Goal: Task Accomplishment & Management: Complete application form

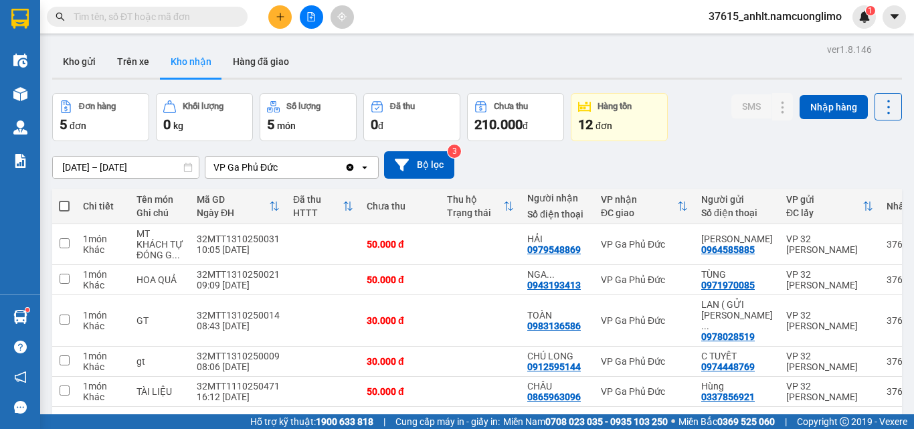
click at [279, 24] on button at bounding box center [279, 16] width 23 height 23
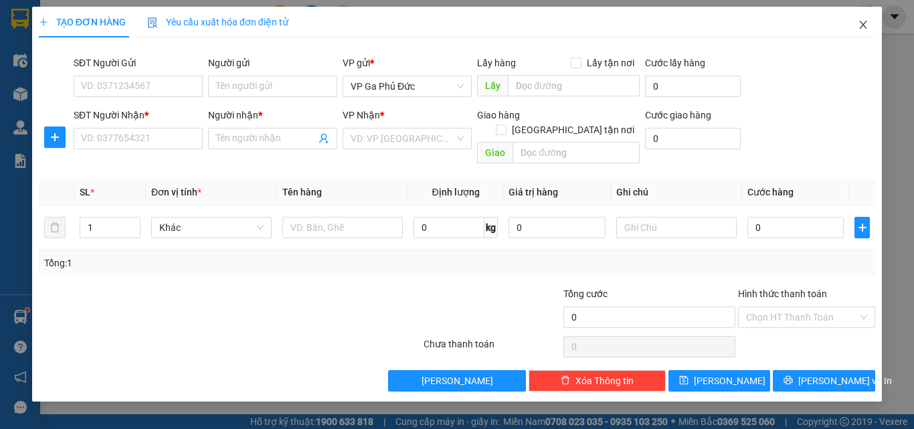
click at [862, 21] on icon "close" at bounding box center [863, 24] width 11 height 11
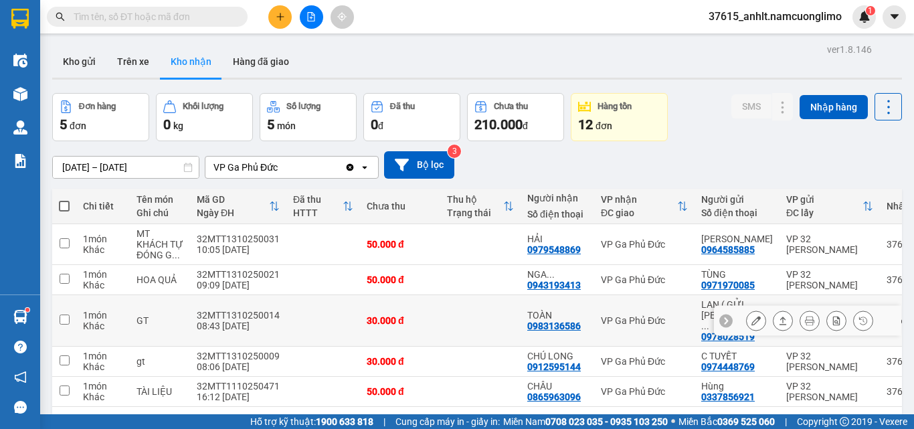
scroll to position [62, 0]
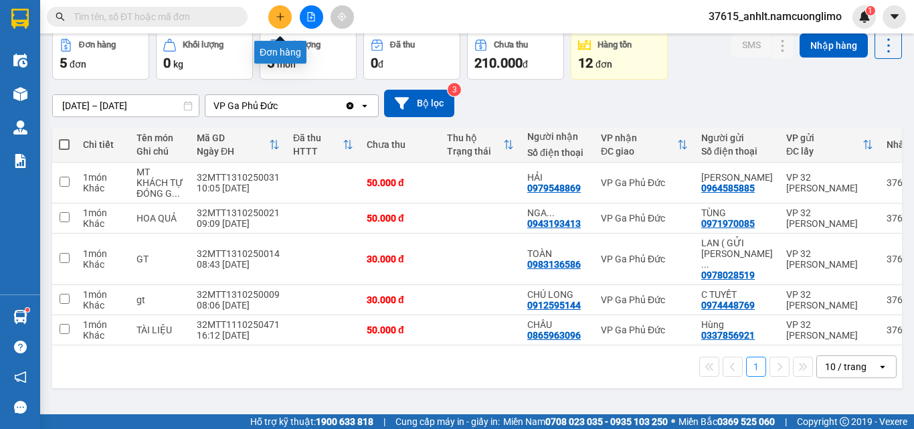
click at [282, 20] on icon "plus" at bounding box center [280, 16] width 9 height 9
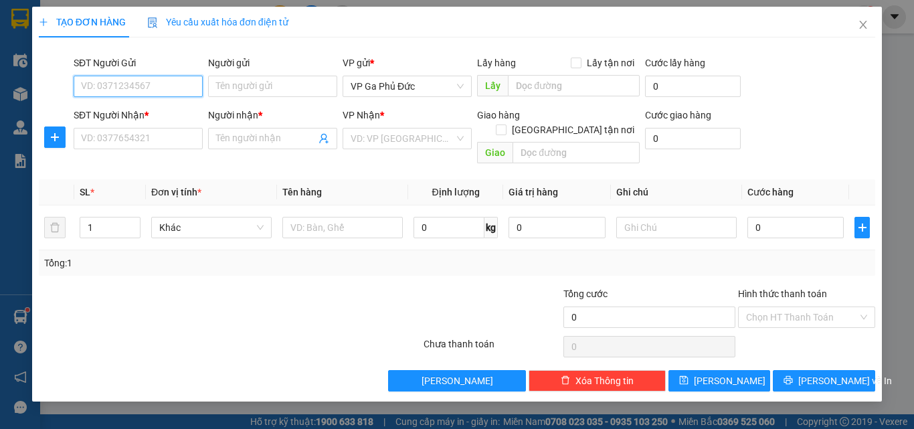
click at [177, 92] on input "SĐT Người Gửi" at bounding box center [138, 86] width 129 height 21
type input "0982386030"
click at [177, 112] on div "0982386030 - [PERSON_NAME]" at bounding box center [148, 113] width 132 height 15
type input "[PERSON_NAME]"
type input "0982386030"
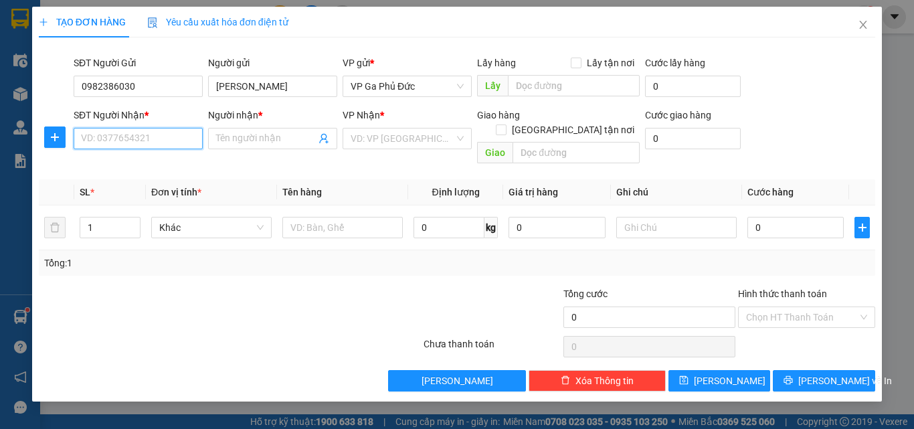
click at [170, 138] on input "SĐT Người Nhận *" at bounding box center [138, 138] width 129 height 21
click at [181, 163] on div "0364058697 - [PERSON_NAME]" at bounding box center [148, 165] width 132 height 15
type input "0364058697"
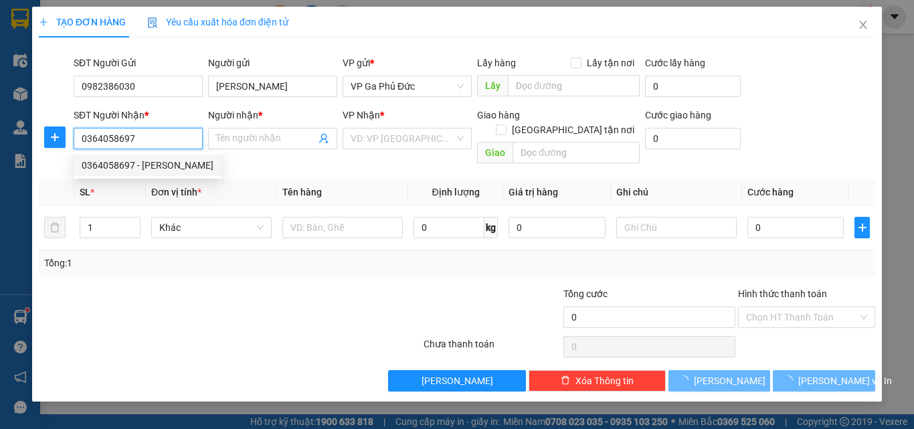
type input "[PERSON_NAME]"
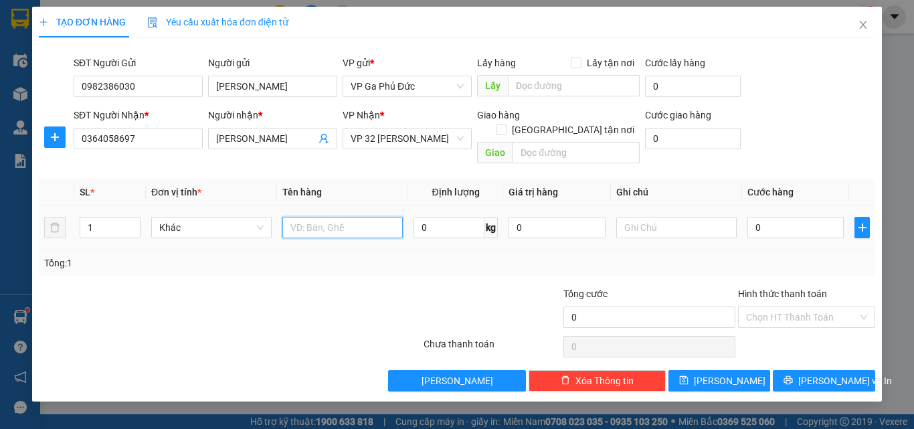
click at [316, 217] on input "text" at bounding box center [342, 227] width 120 height 21
type input "TP"
click at [775, 218] on input "0" at bounding box center [795, 227] width 96 height 21
click at [505, 124] on input "[GEOGRAPHIC_DATA] tận nơi" at bounding box center [500, 128] width 9 height 9
checkbox input "true"
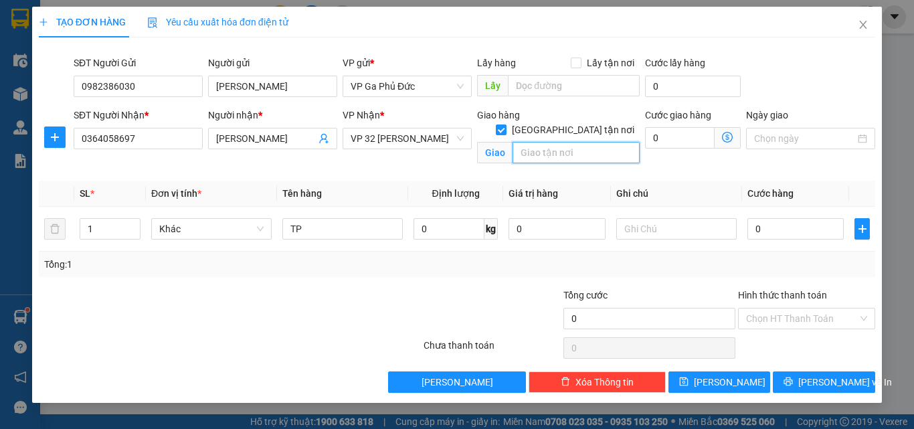
click at [563, 142] on input "text" at bounding box center [575, 152] width 127 height 21
type input "SỐ 3 , NGÁCH 76 ,28 ĐẠI LINH TRUNG VĂN"
click at [727, 141] on icon "dollar-circle" at bounding box center [727, 137] width 11 height 11
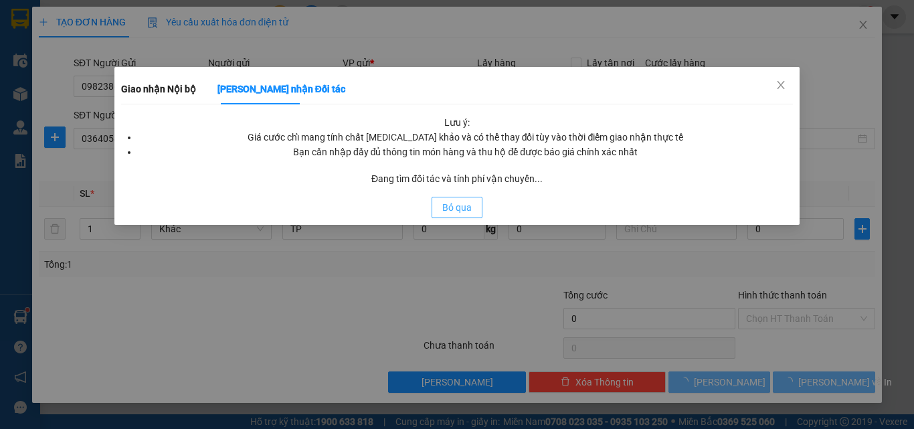
click at [467, 212] on span "Bỏ qua" at bounding box center [456, 207] width 29 height 15
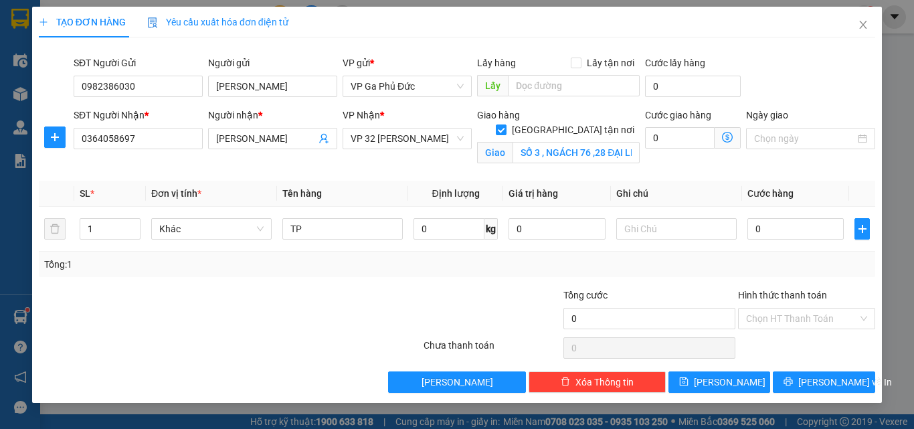
click at [740, 130] on span "Giao nhận Nội bộ Giao nhận Đối tác Lưu ý: Giá cước chỉ mang tính chất [MEDICAL_…" at bounding box center [727, 137] width 26 height 21
click at [722, 136] on icon "dollar-circle" at bounding box center [727, 137] width 11 height 11
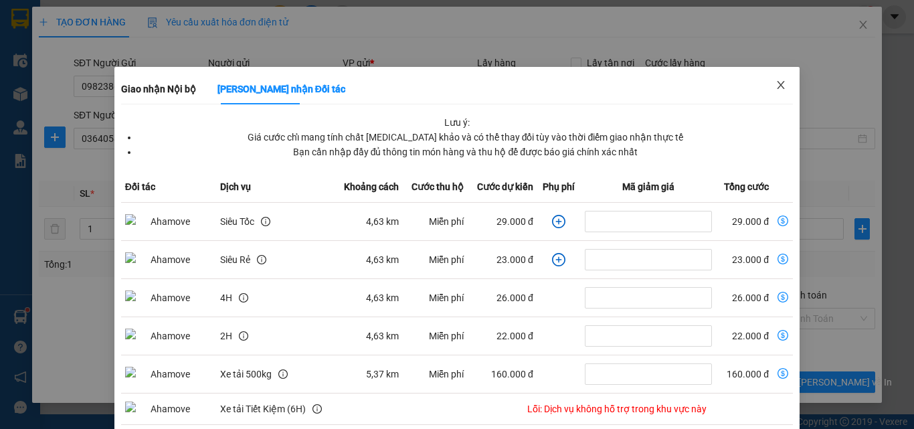
click at [777, 87] on icon "close" at bounding box center [780, 85] width 11 height 11
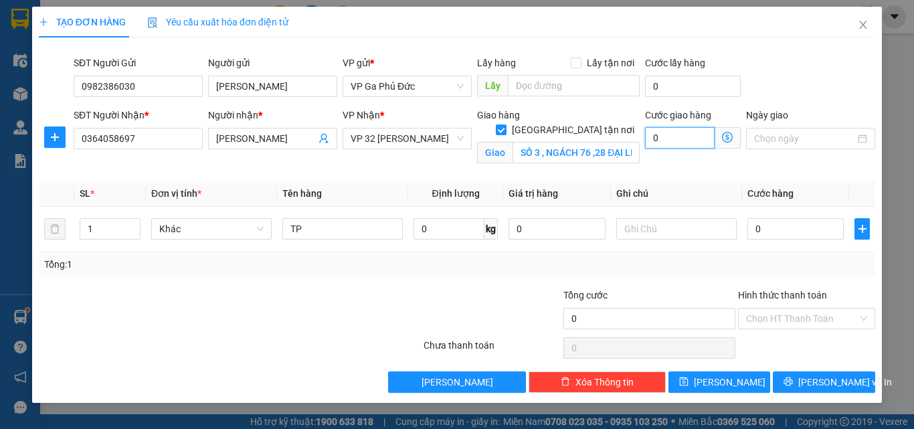
click at [686, 140] on input "0" at bounding box center [680, 137] width 70 height 21
type input "5"
type input "50"
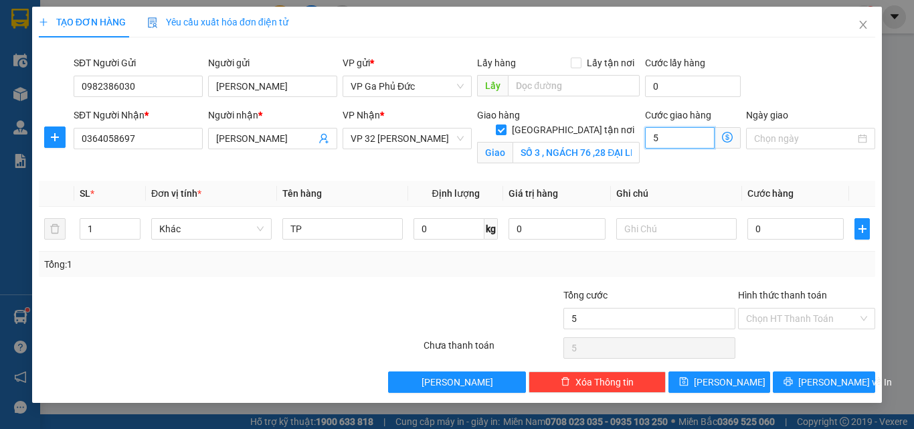
type input "50"
type input "50.000"
click at [782, 319] on input "Hình thức thanh toán" at bounding box center [802, 318] width 112 height 20
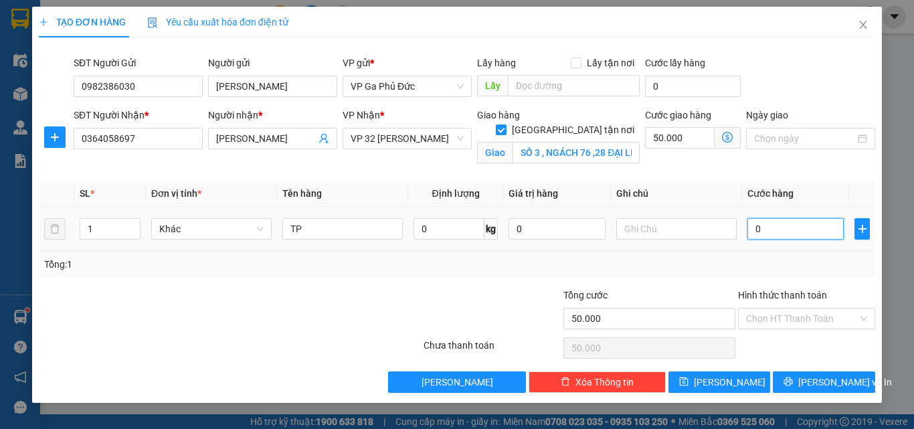
click at [786, 227] on input "0" at bounding box center [795, 228] width 96 height 21
type input "6"
type input "50.006"
type input "60"
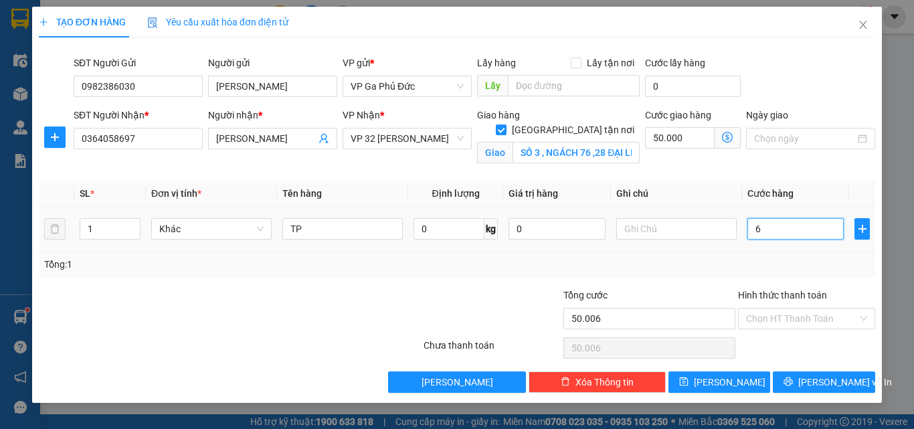
type input "50.060"
type input "60.000"
type input "110.000"
click at [783, 326] on input "Hình thức thanh toán" at bounding box center [802, 318] width 112 height 20
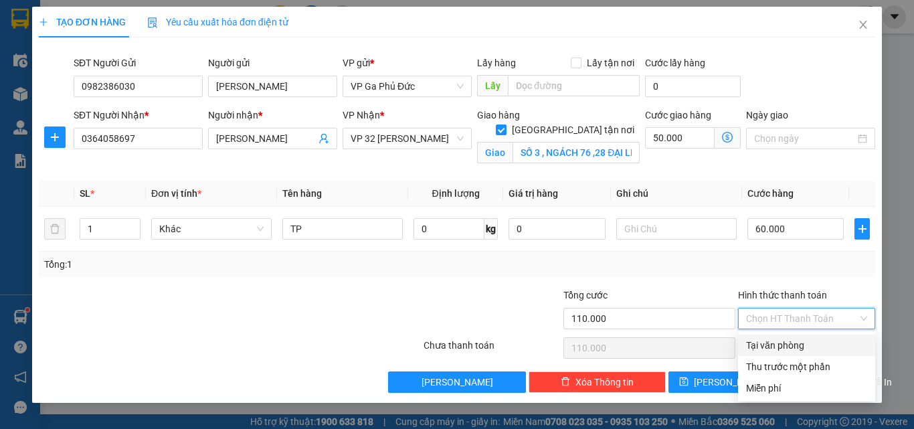
click at [788, 348] on div "Tại văn phòng" at bounding box center [806, 345] width 121 height 15
type input "0"
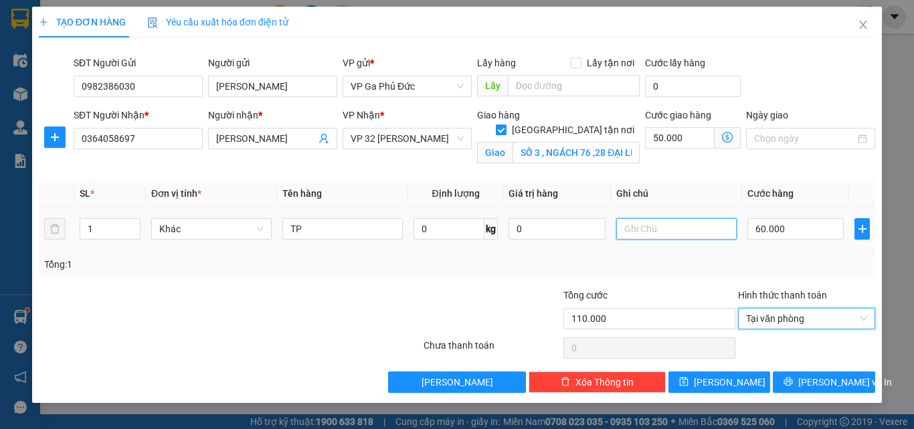
click at [634, 225] on input "text" at bounding box center [676, 228] width 120 height 21
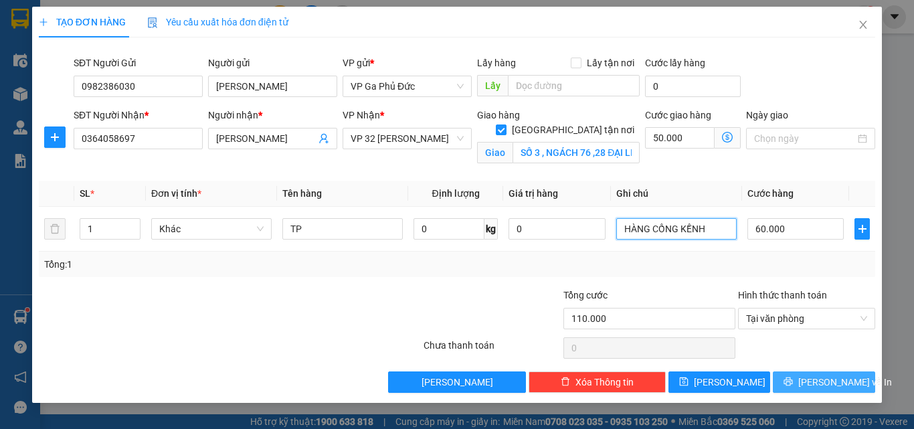
type input "HÀNG CỒNG KỀNH"
click at [819, 382] on span "[PERSON_NAME] và In" at bounding box center [845, 382] width 94 height 15
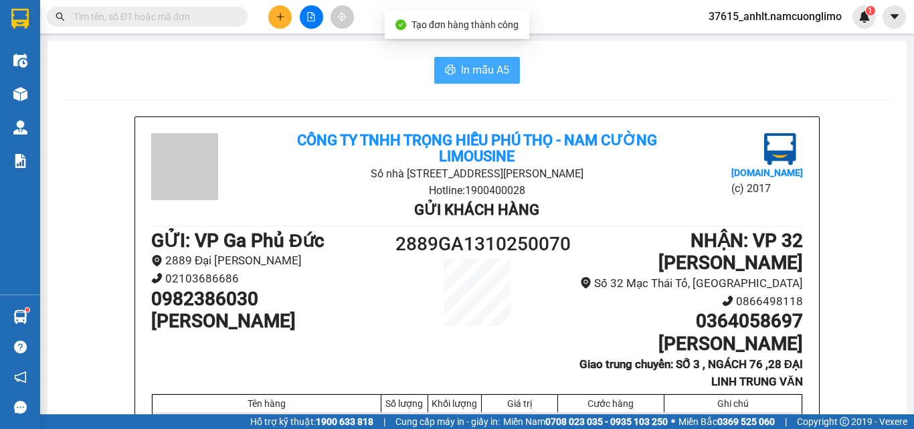
click at [498, 77] on span "In mẫu A5" at bounding box center [485, 70] width 48 height 17
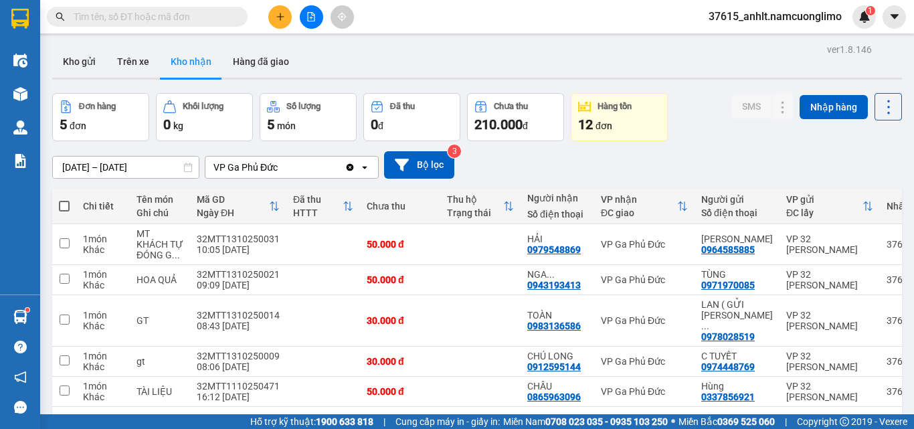
click at [278, 17] on icon "plus" at bounding box center [280, 16] width 9 height 9
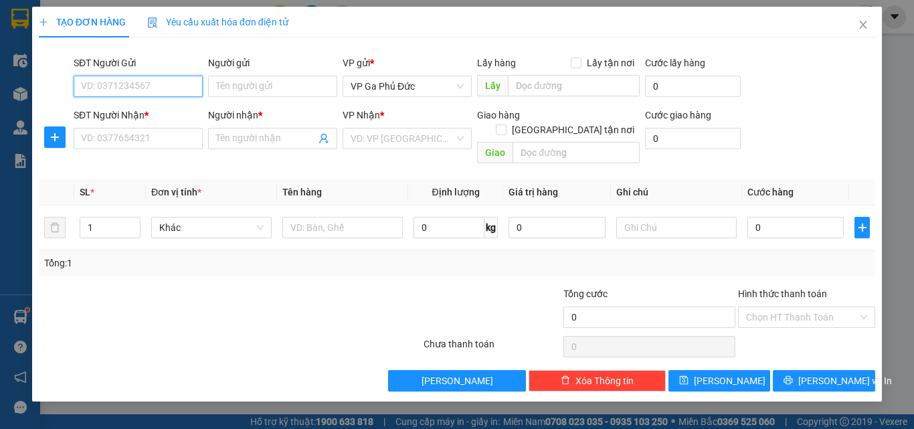
click at [149, 88] on input "SĐT Người Gửi" at bounding box center [138, 86] width 129 height 21
click at [155, 120] on div "0985038960 - CÔ LỄ" at bounding box center [138, 113] width 113 height 15
type input "0985038960"
type input "CÔ LỄ"
type input "0985038960"
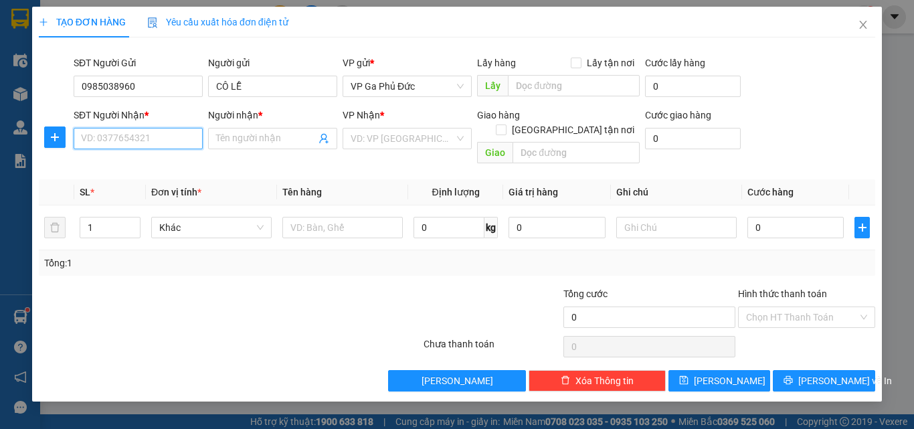
click at [167, 145] on input "SĐT Người Nhận *" at bounding box center [138, 138] width 129 height 21
click at [125, 188] on div "0941387429 - KÌ" at bounding box center [138, 186] width 113 height 15
type input "0941387429"
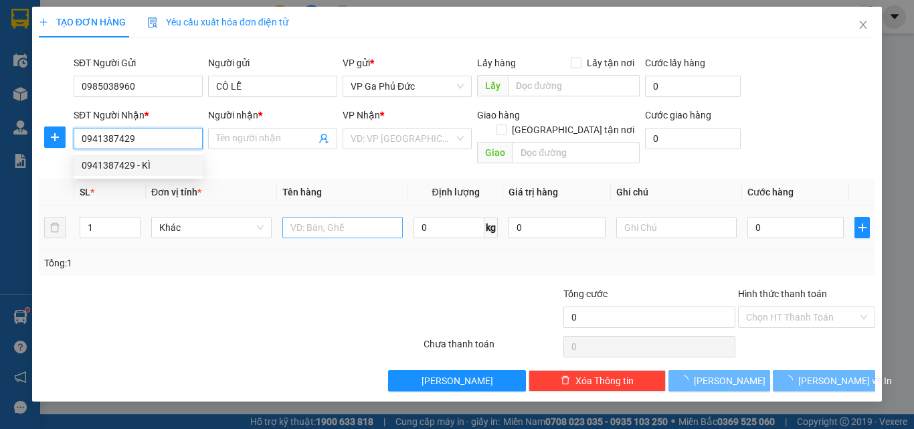
type input "KÌ"
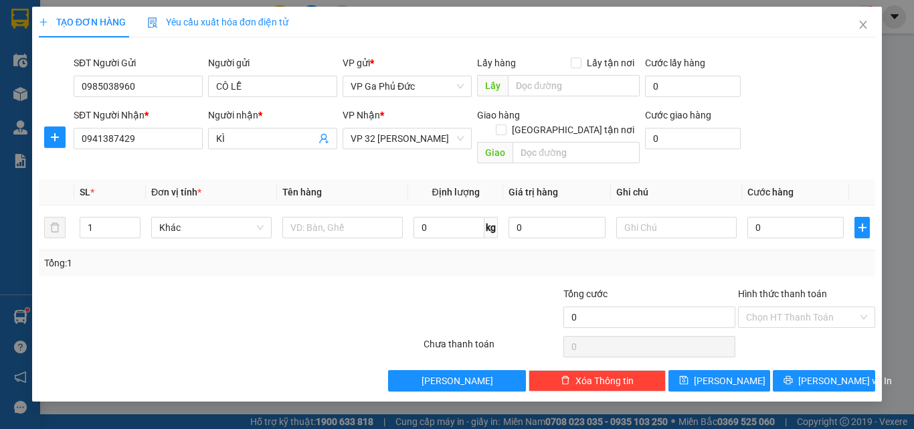
click at [375, 179] on th "Tên hàng" at bounding box center [342, 192] width 131 height 26
click at [375, 217] on input "text" at bounding box center [342, 227] width 120 height 21
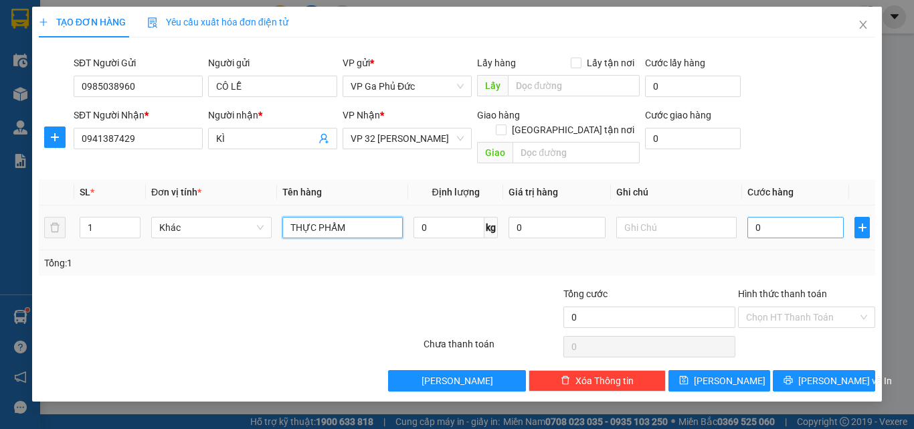
type input "THỰC PHẨM"
click at [788, 217] on input "0" at bounding box center [795, 227] width 96 height 21
type input "5"
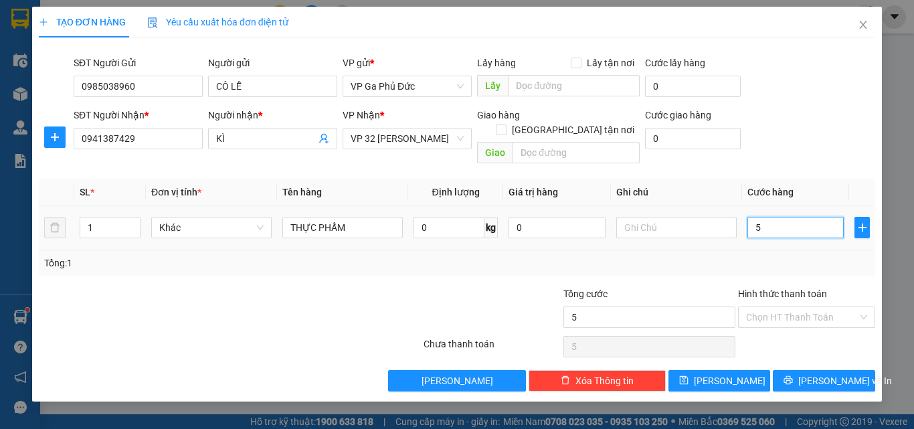
type input "50"
type input "50.000"
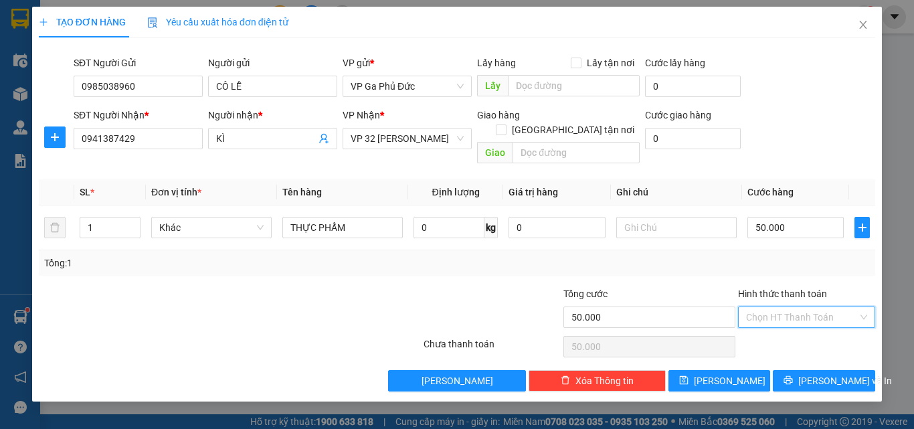
click at [822, 307] on input "Hình thức thanh toán" at bounding box center [802, 317] width 112 height 20
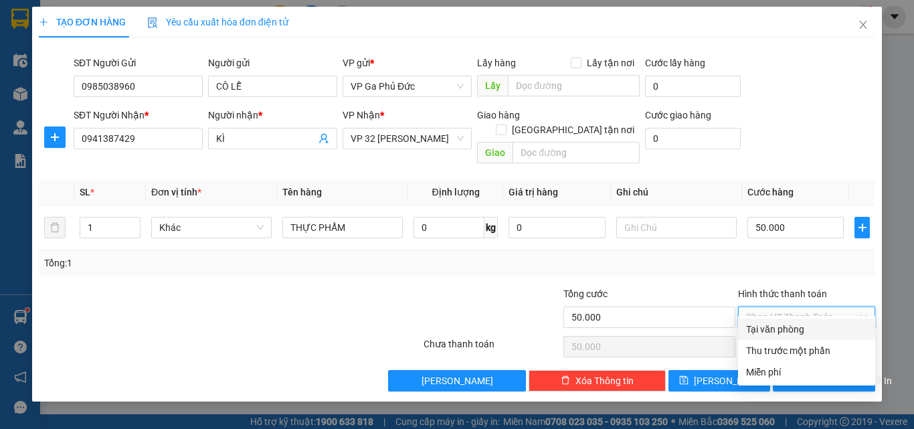
click at [799, 332] on div "Tại văn phòng" at bounding box center [806, 329] width 121 height 15
type input "0"
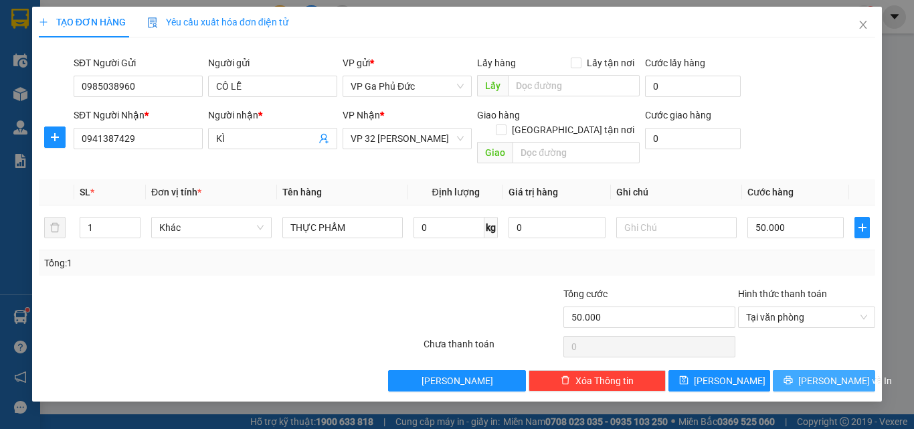
click at [842, 373] on span "[PERSON_NAME] và In" at bounding box center [845, 380] width 94 height 15
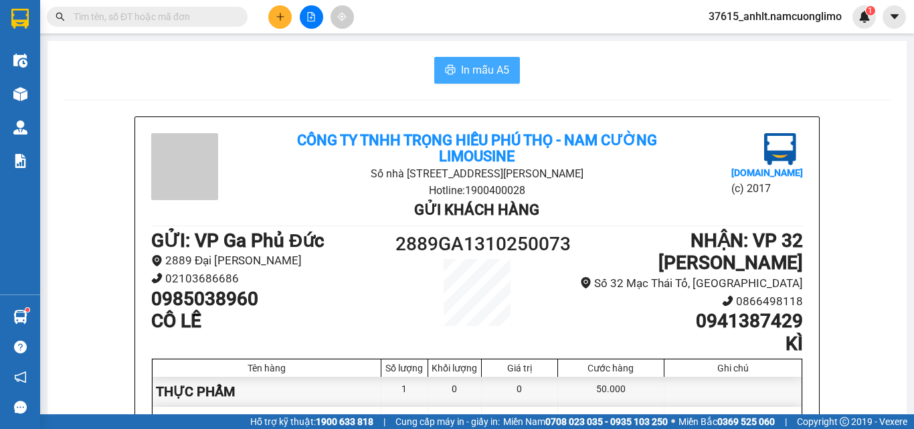
click at [490, 70] on span "In mẫu A5" at bounding box center [485, 70] width 48 height 17
